Goal: Task Accomplishment & Management: Complete application form

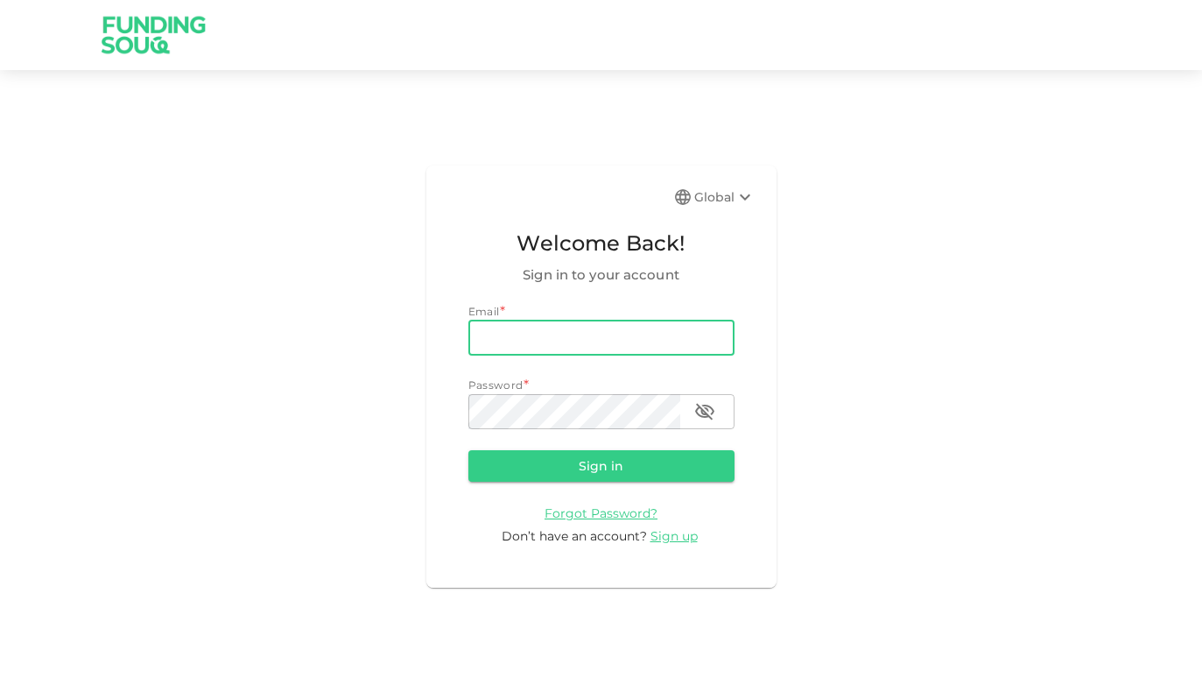
type input "[EMAIL_ADDRESS][DOMAIN_NAME]"
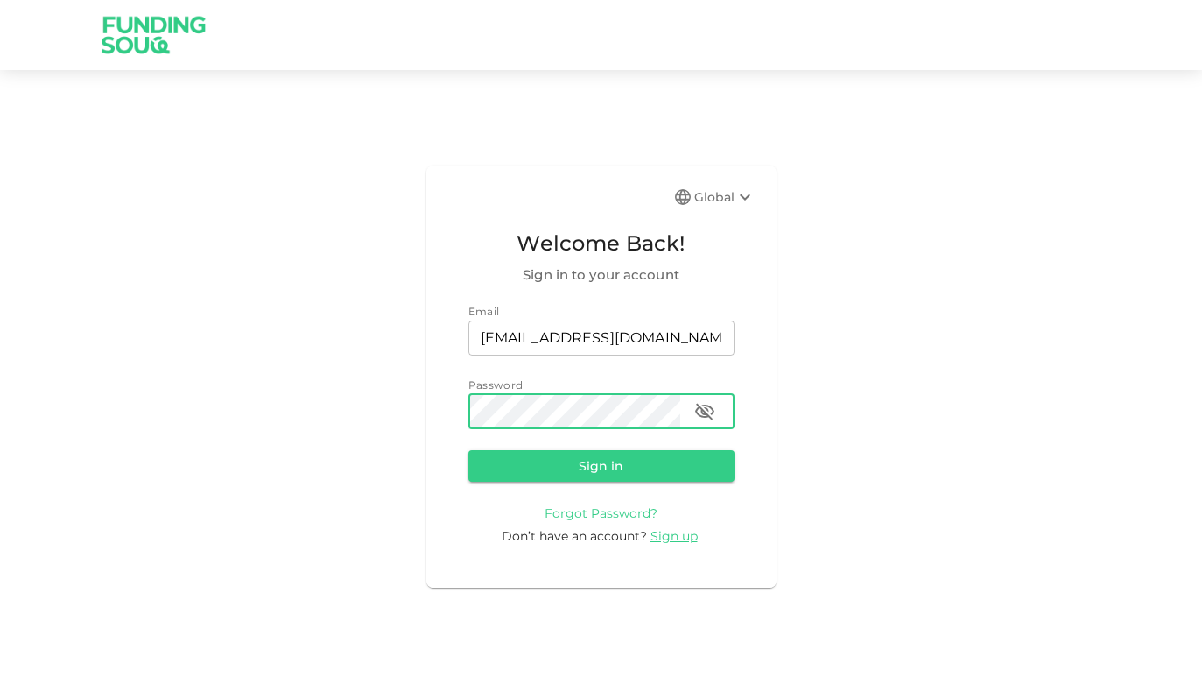
click at [601, 464] on button "Sign in" at bounding box center [602, 466] width 266 height 32
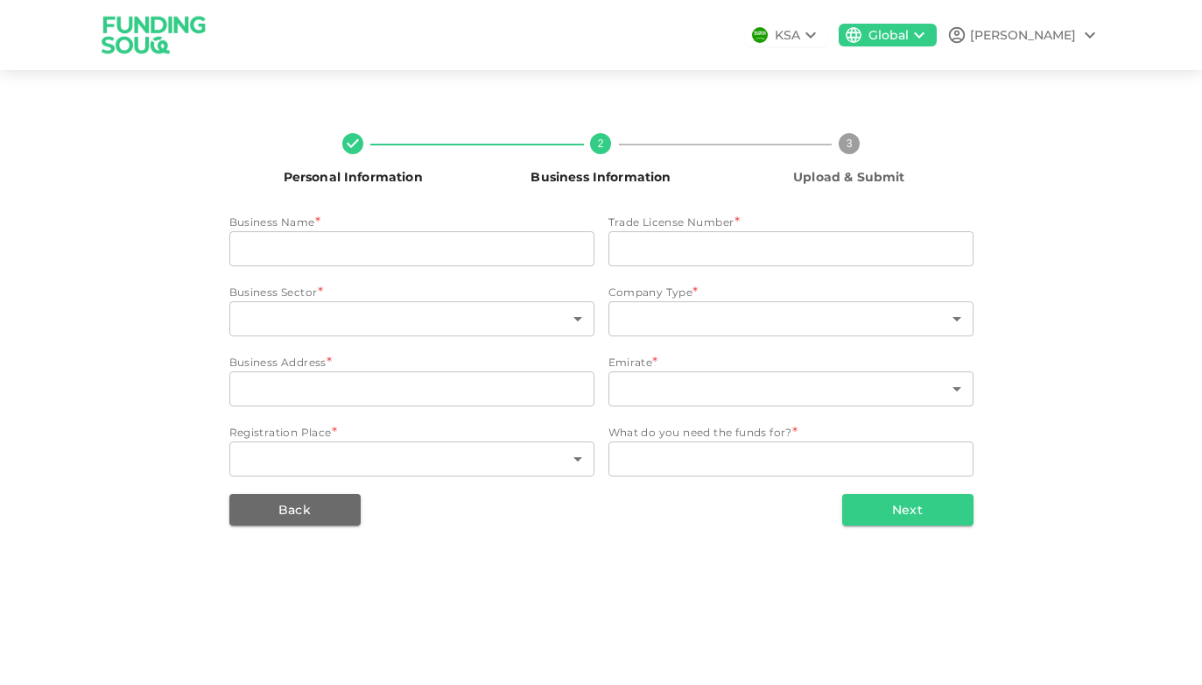
type input "Soluna LLC"
type input "2535846.01"
type input "90"
type input "4"
type input "Sharjah, [GEOGRAPHIC_DATA]"
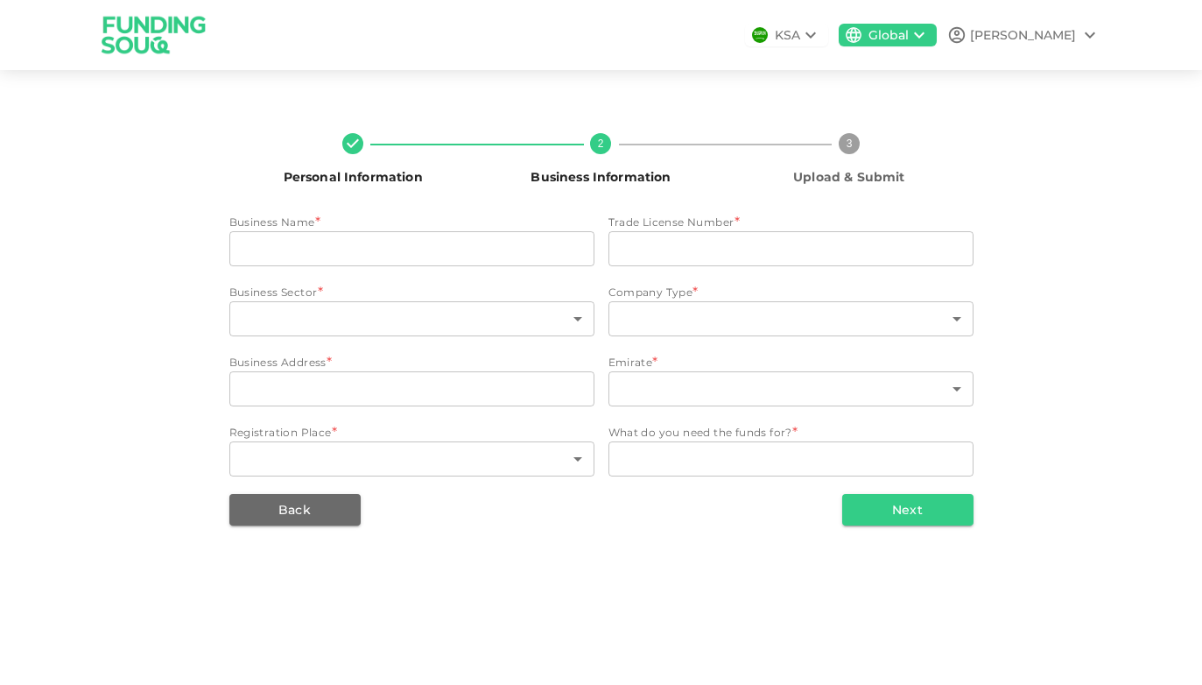
type input "6"
type input "76"
type textarea "Expansion"
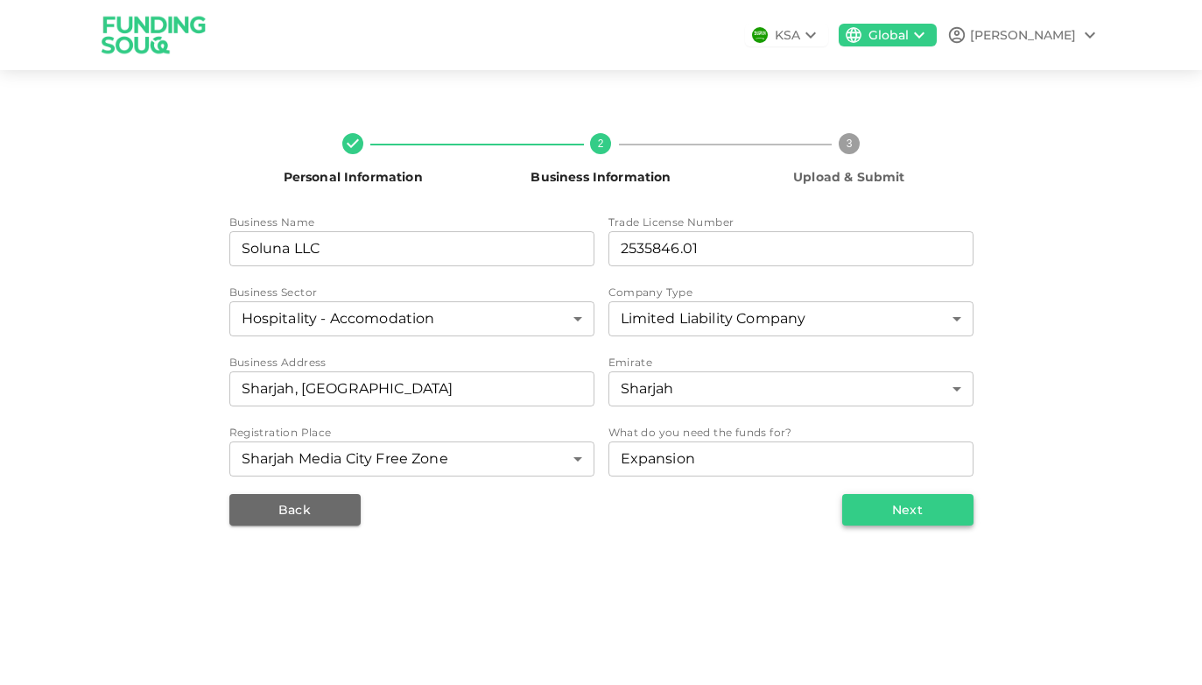
click at [904, 499] on button "Next" at bounding box center [907, 510] width 131 height 32
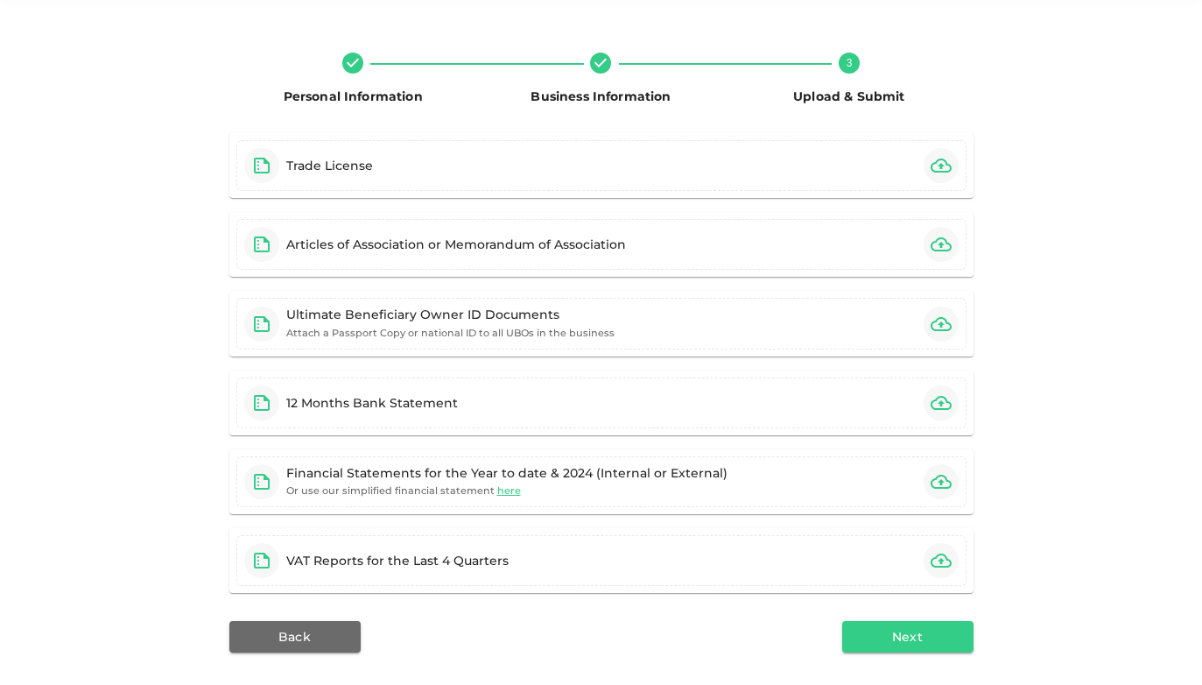
scroll to position [91, 0]
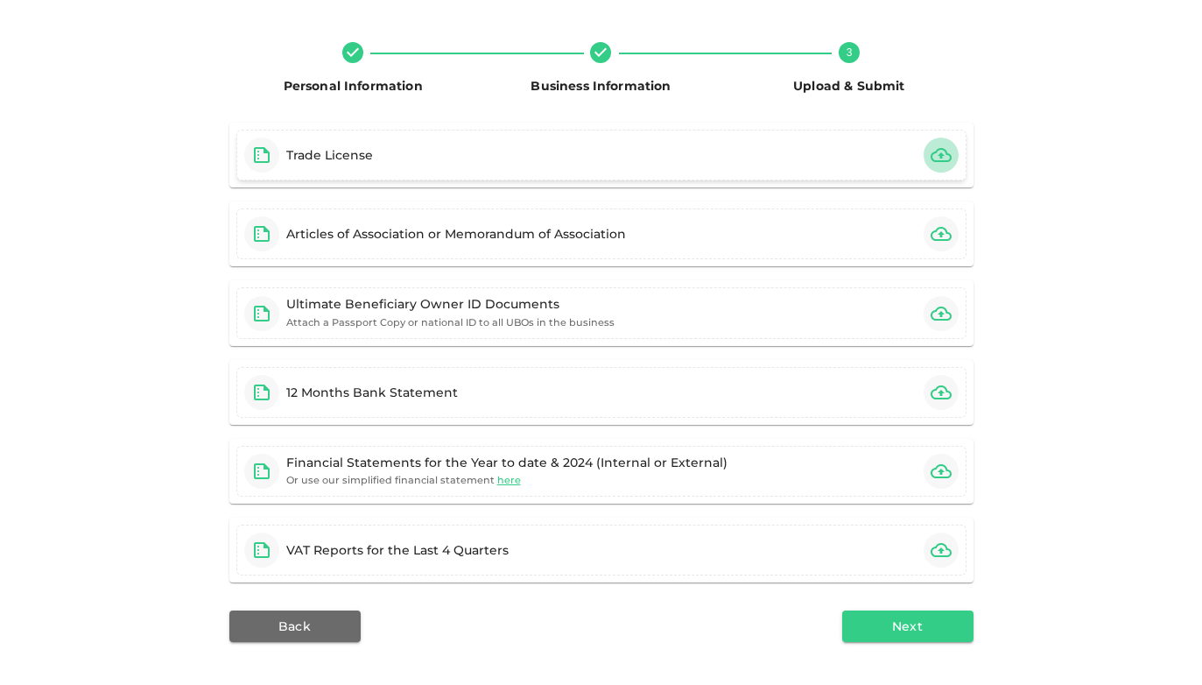
click at [943, 153] on icon "button" at bounding box center [941, 154] width 21 height 21
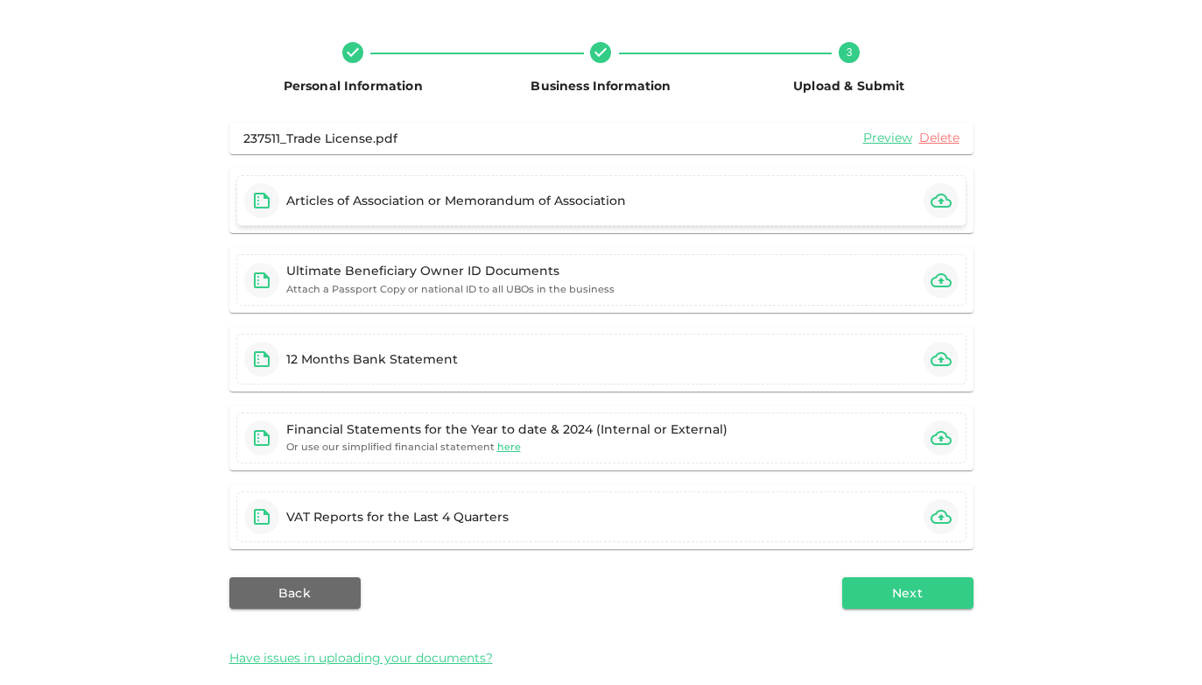
click at [942, 200] on icon "button" at bounding box center [941, 201] width 21 height 14
click at [945, 277] on icon "button" at bounding box center [941, 280] width 21 height 21
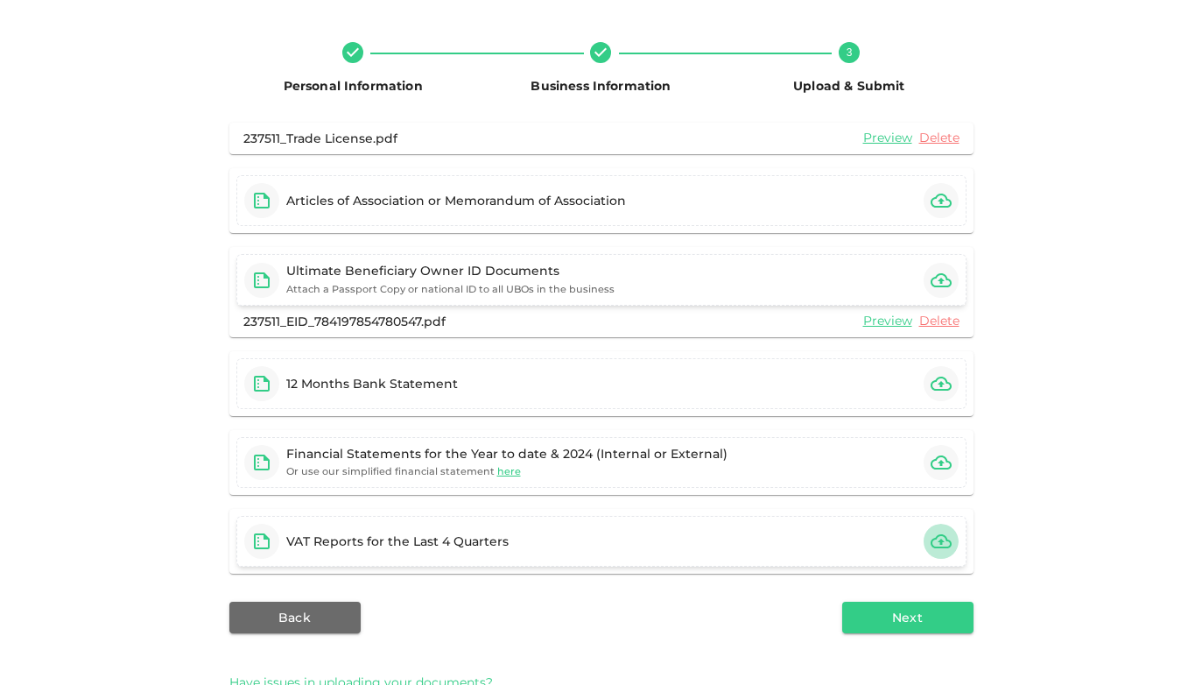
click at [941, 536] on icon "button" at bounding box center [941, 541] width 21 height 14
click at [947, 203] on icon "button" at bounding box center [941, 200] width 21 height 21
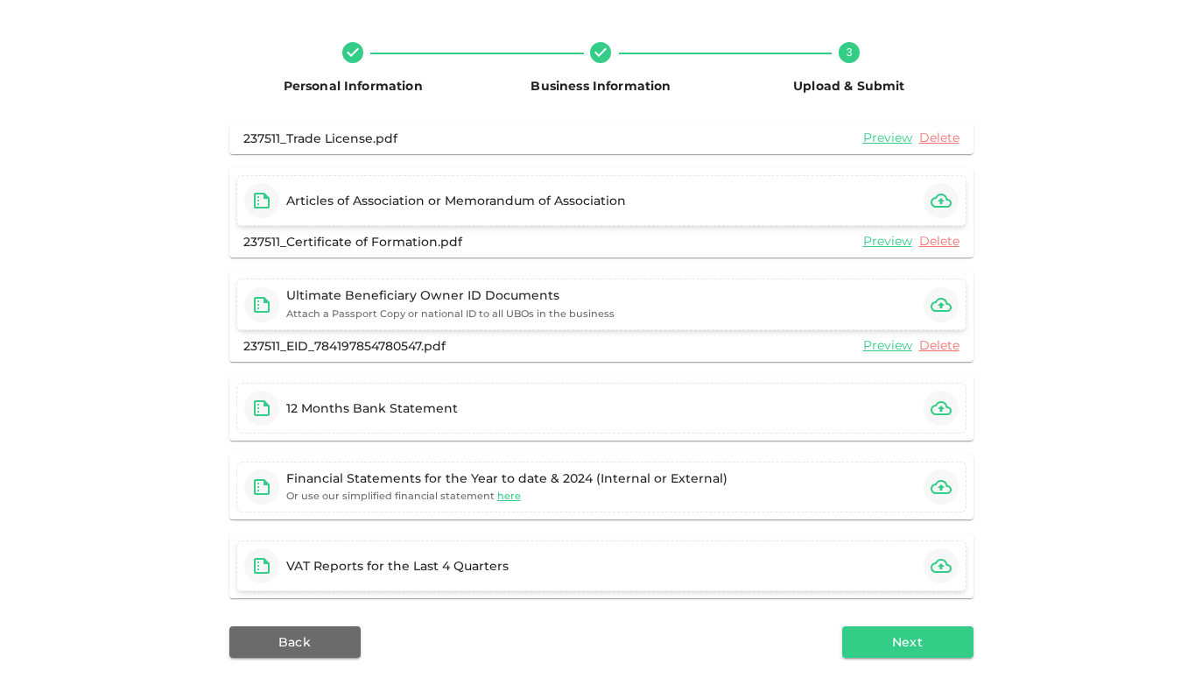
click at [941, 560] on icon "button" at bounding box center [941, 566] width 21 height 14
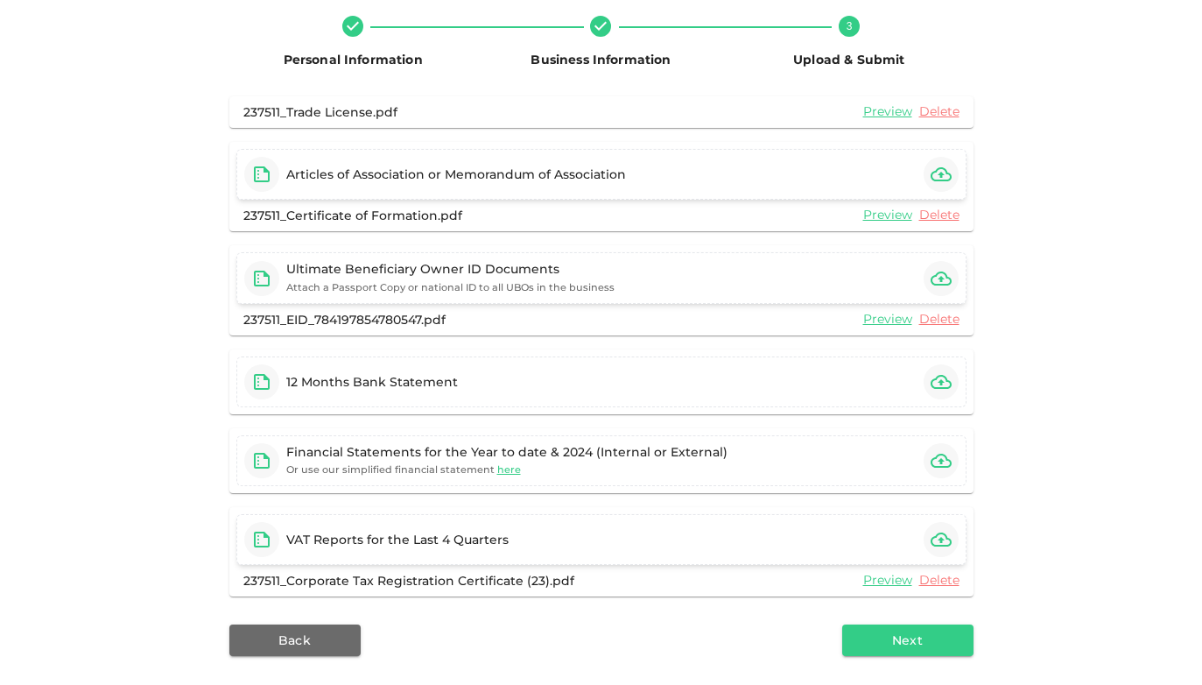
scroll to position [128, 0]
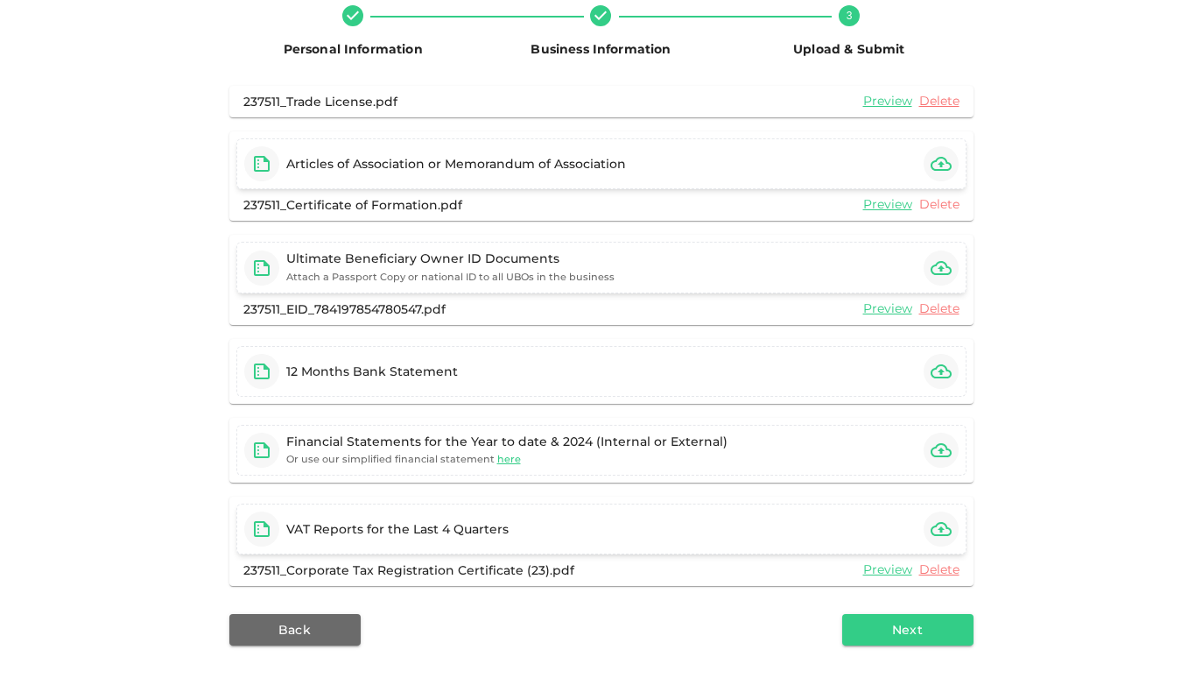
click at [947, 205] on link "Delete" at bounding box center [940, 204] width 40 height 17
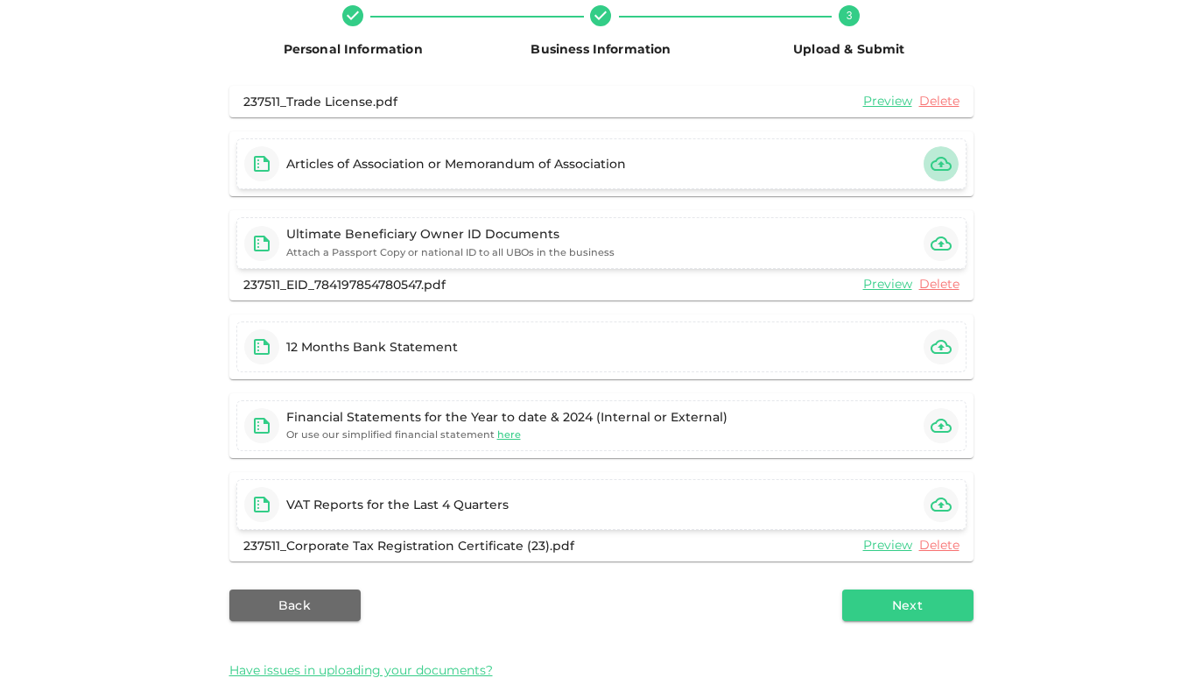
click at [936, 163] on icon "button" at bounding box center [941, 163] width 21 height 21
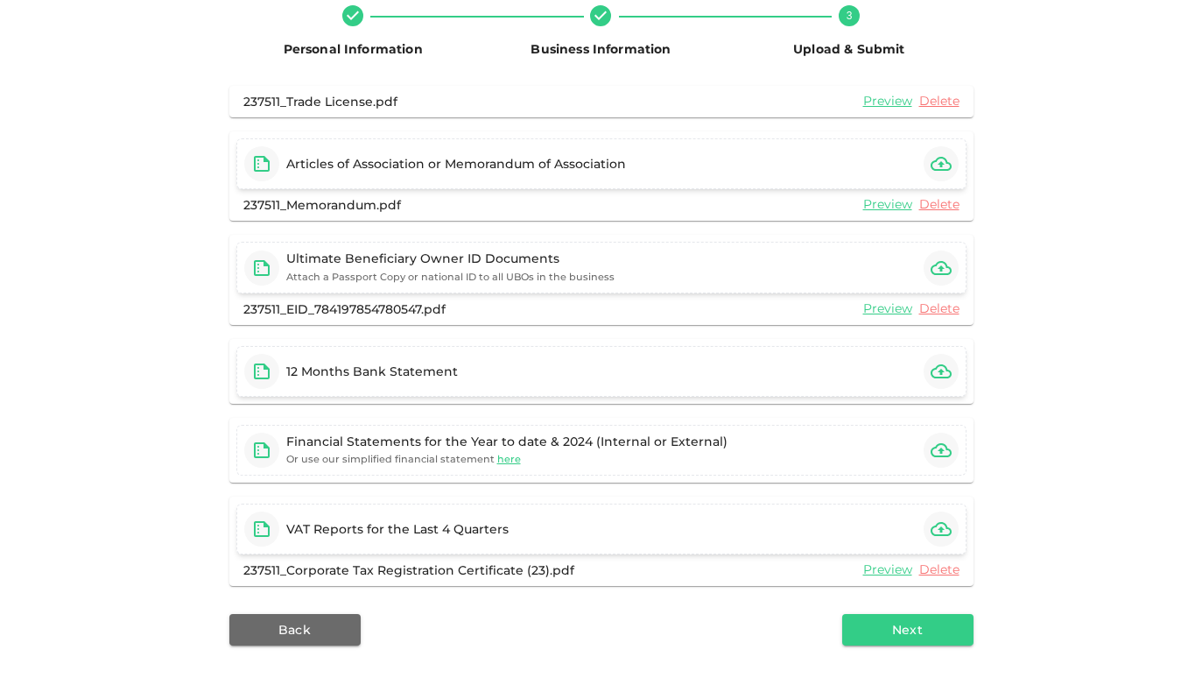
click at [938, 370] on icon "button" at bounding box center [941, 371] width 21 height 21
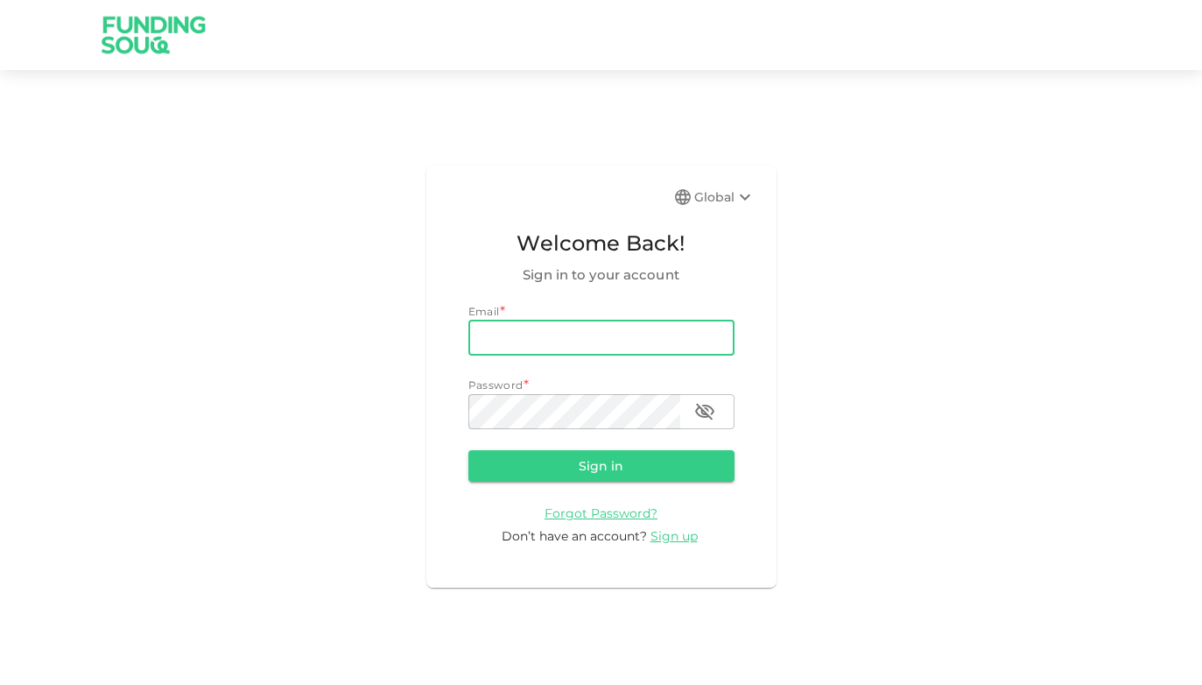
type input "[EMAIL_ADDRESS][DOMAIN_NAME]"
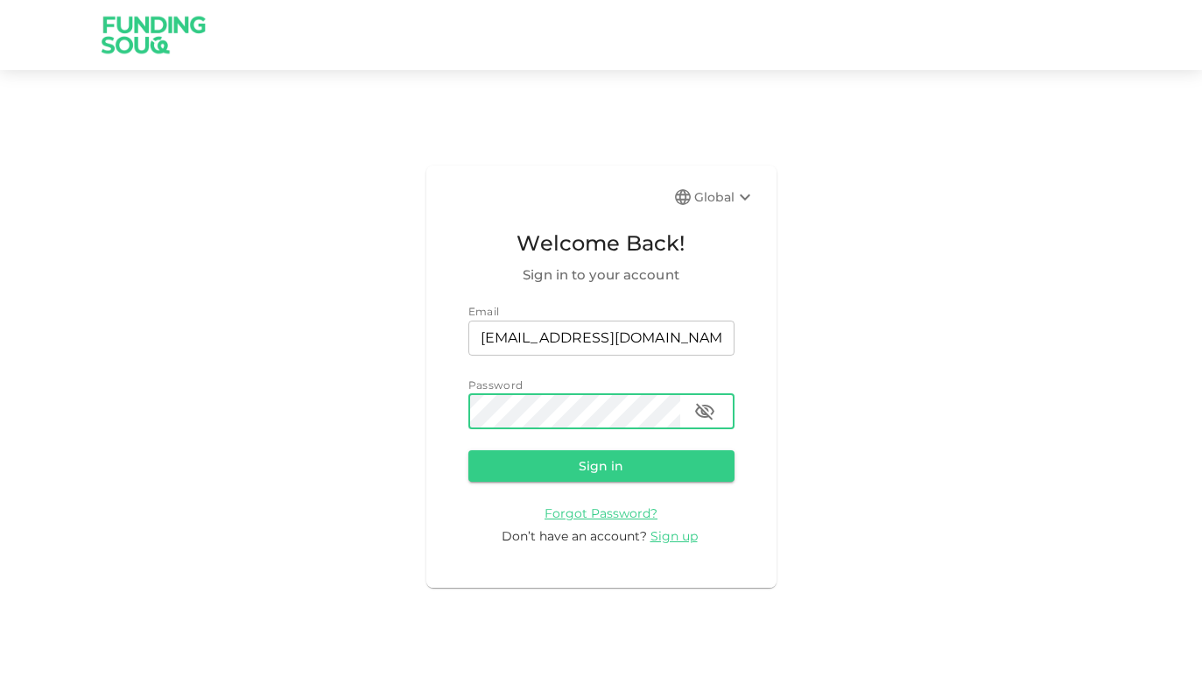
click at [601, 464] on button "Sign in" at bounding box center [602, 466] width 266 height 32
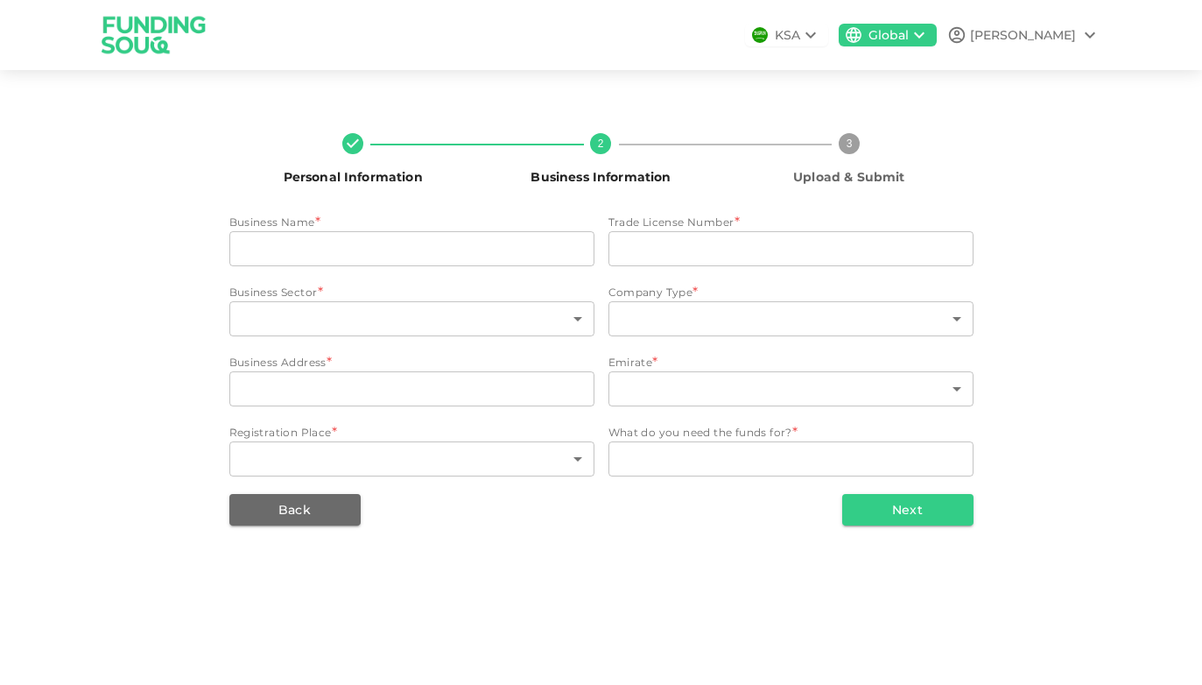
type input "Soluna LLC"
type input "2535846.01"
type input "90"
type input "4"
type input "Sharjah, [GEOGRAPHIC_DATA]"
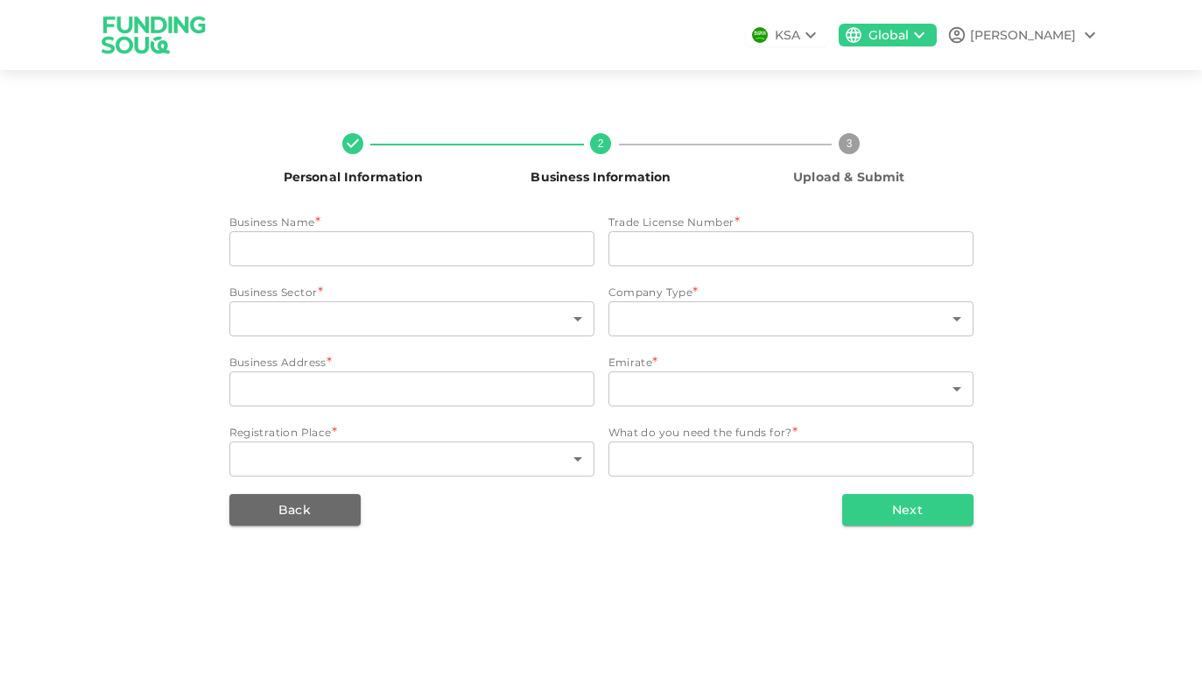
type input "6"
type input "76"
type textarea "Expansion"
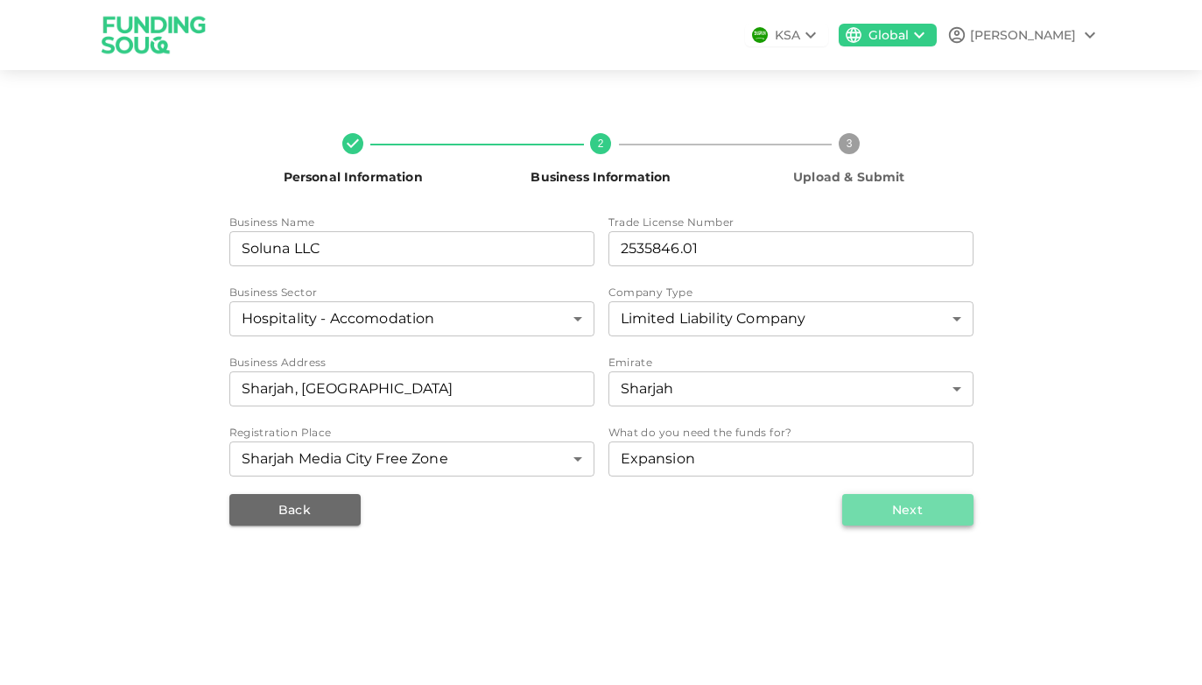
click at [927, 516] on button "Next" at bounding box center [907, 510] width 131 height 32
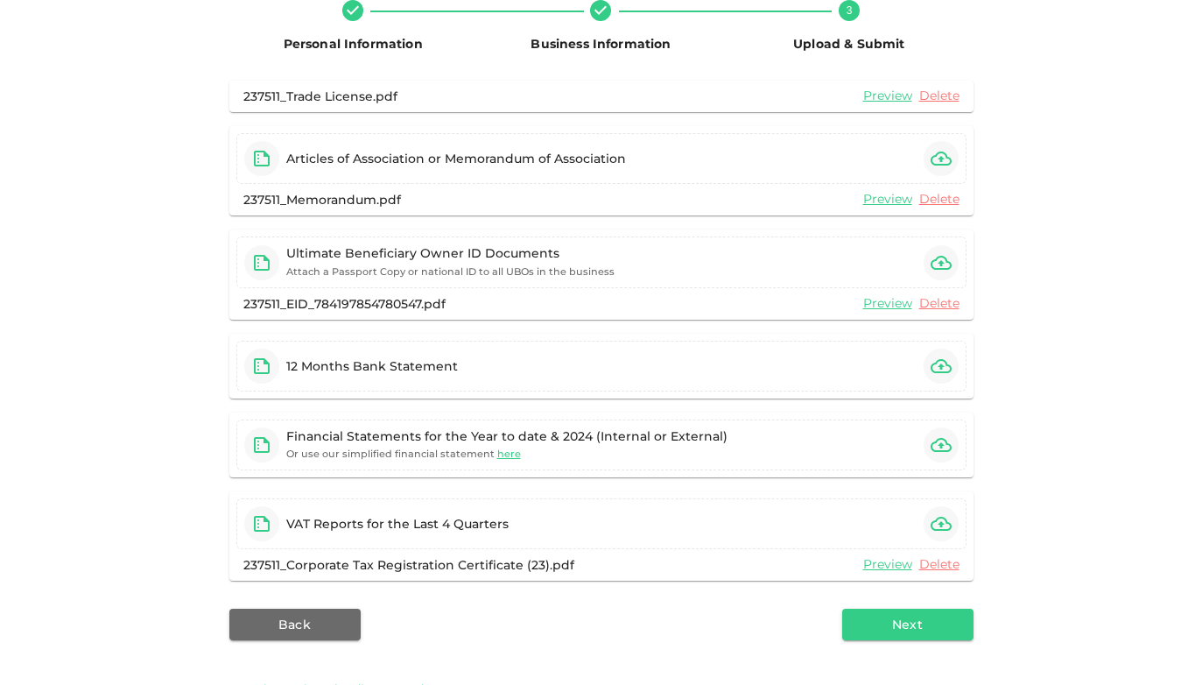
scroll to position [141, 0]
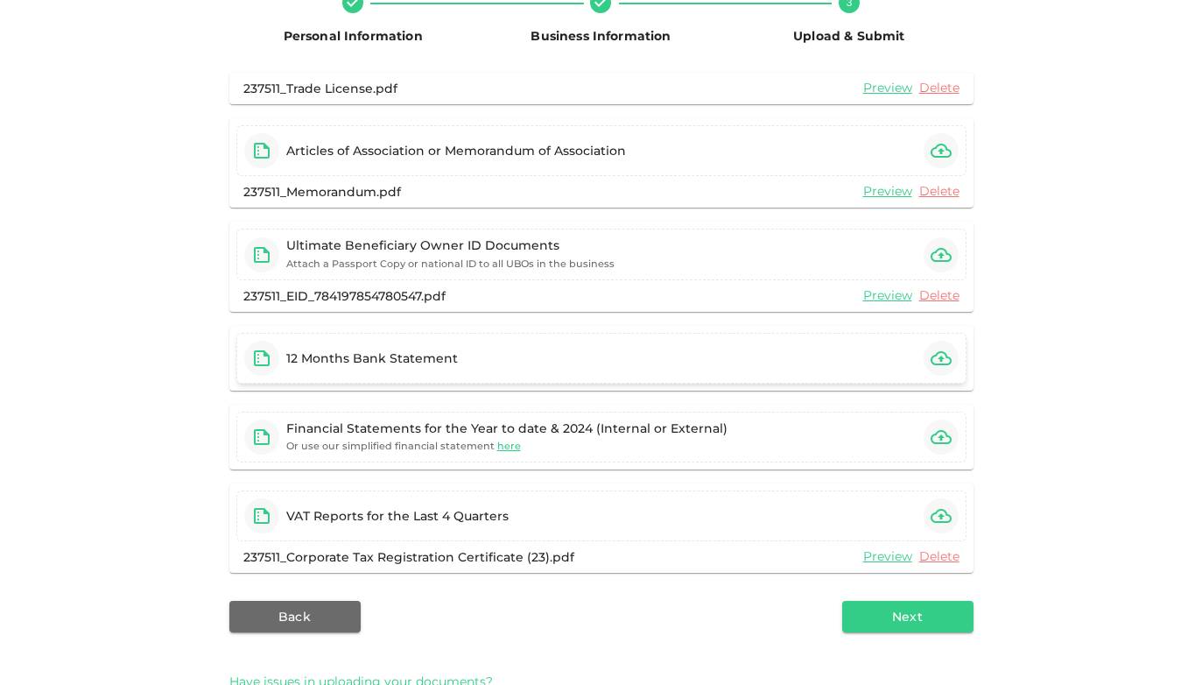
click at [942, 360] on icon "button" at bounding box center [941, 358] width 21 height 21
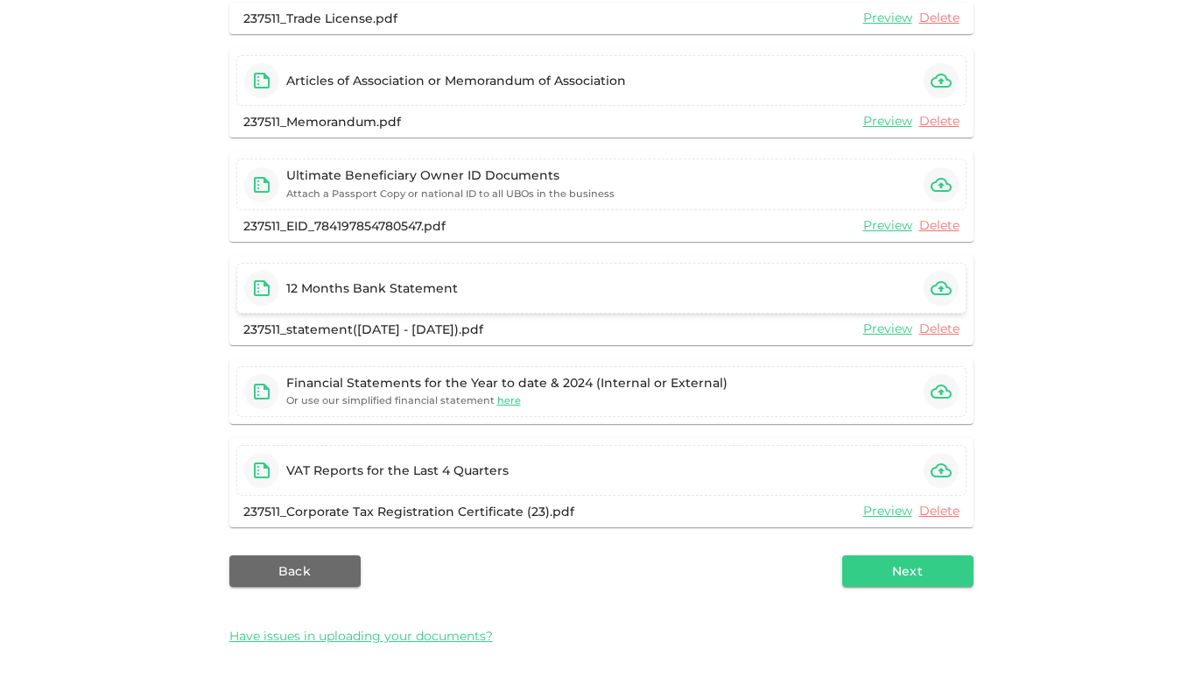
scroll to position [211, 0]
click at [940, 391] on icon "button" at bounding box center [941, 391] width 21 height 14
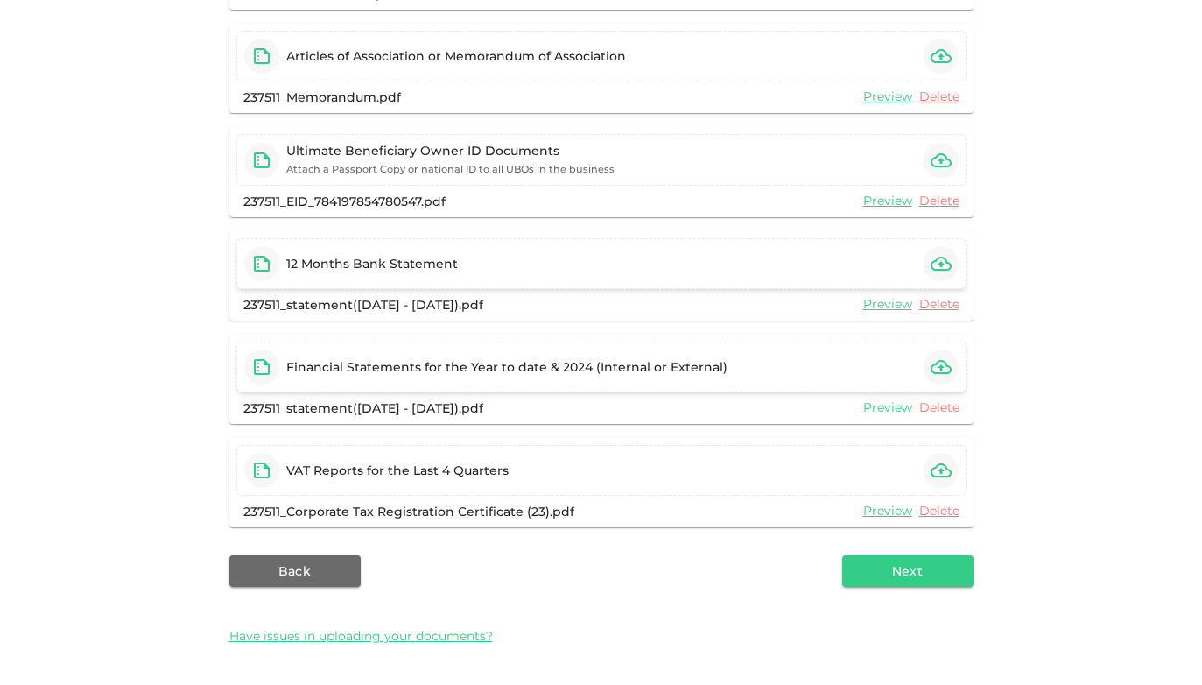
scroll to position [236, 0]
click at [910, 571] on button "Next" at bounding box center [907, 571] width 131 height 32
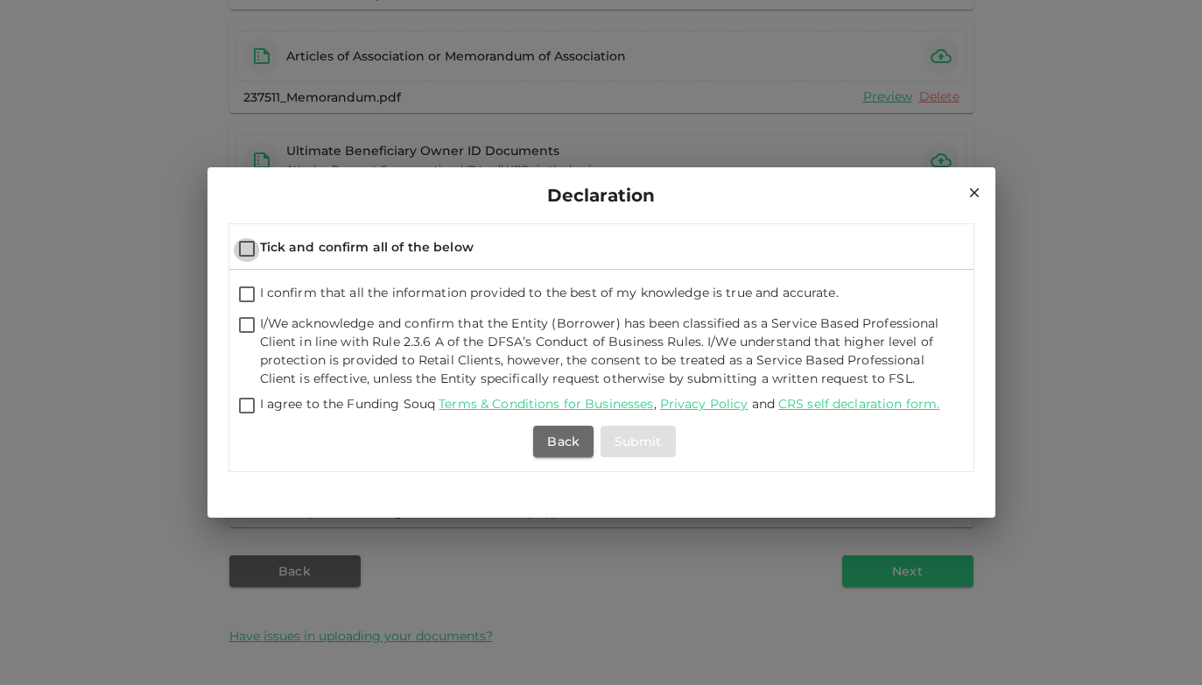
click at [251, 249] on input "Tick and confirm all of the below" at bounding box center [247, 250] width 26 height 24
checkbox input "true"
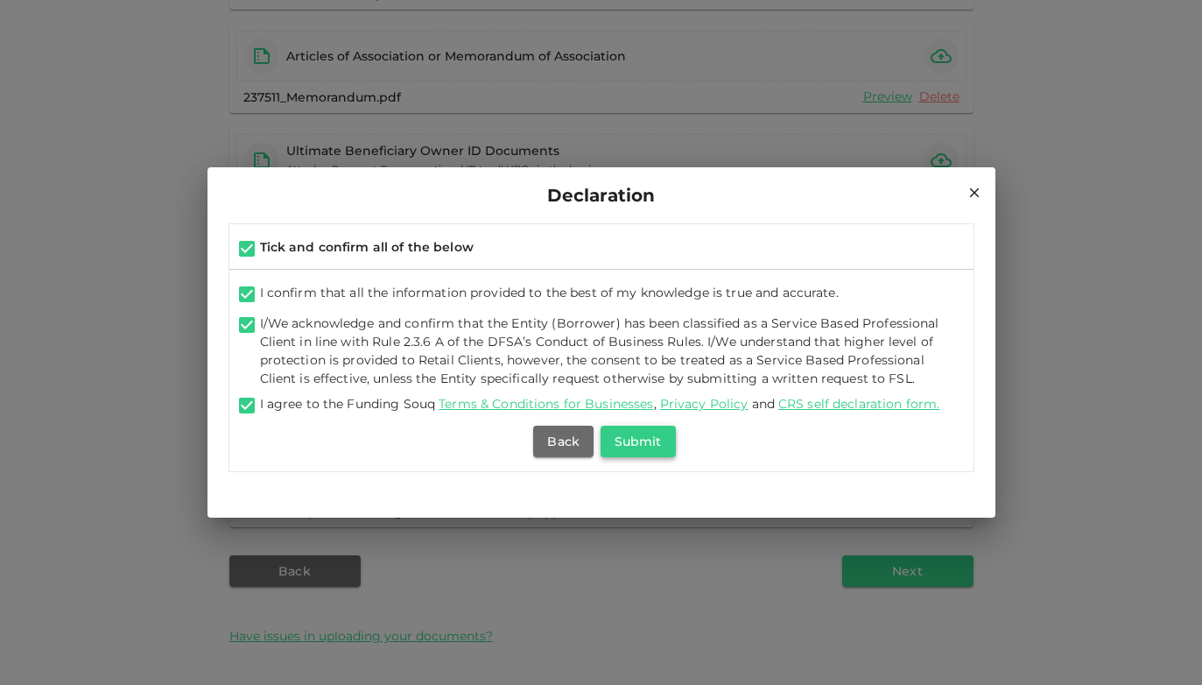
click at [651, 444] on button "Submit" at bounding box center [638, 442] width 75 height 32
